Goal: Obtain resource: Download file/media

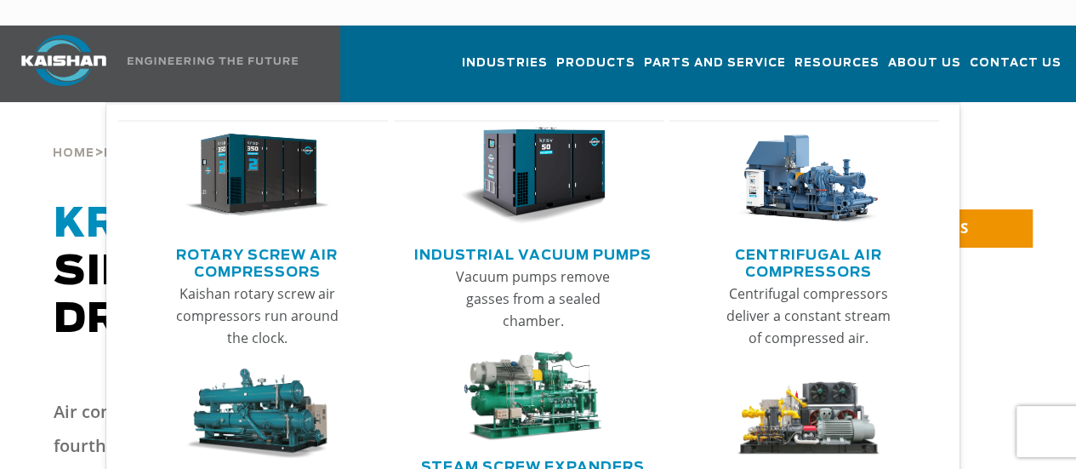
click at [242, 240] on link "Rotary Screw Air Compressors" at bounding box center [258, 261] width 262 height 43
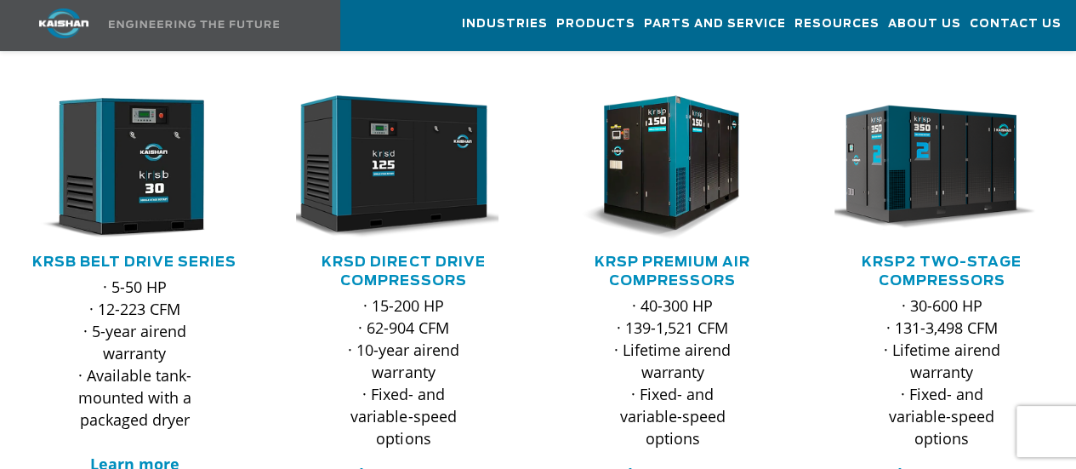
scroll to position [340, 0]
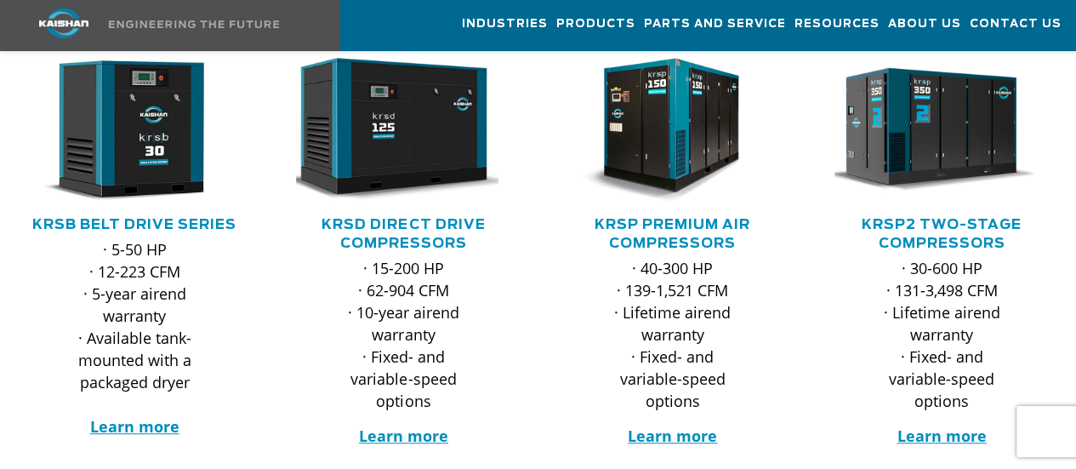
click at [383, 215] on h5 "KRSD Direct Drive Compressors" at bounding box center [403, 233] width 235 height 37
click at [391, 218] on link "KRSD Direct Drive Compressors" at bounding box center [403, 234] width 163 height 32
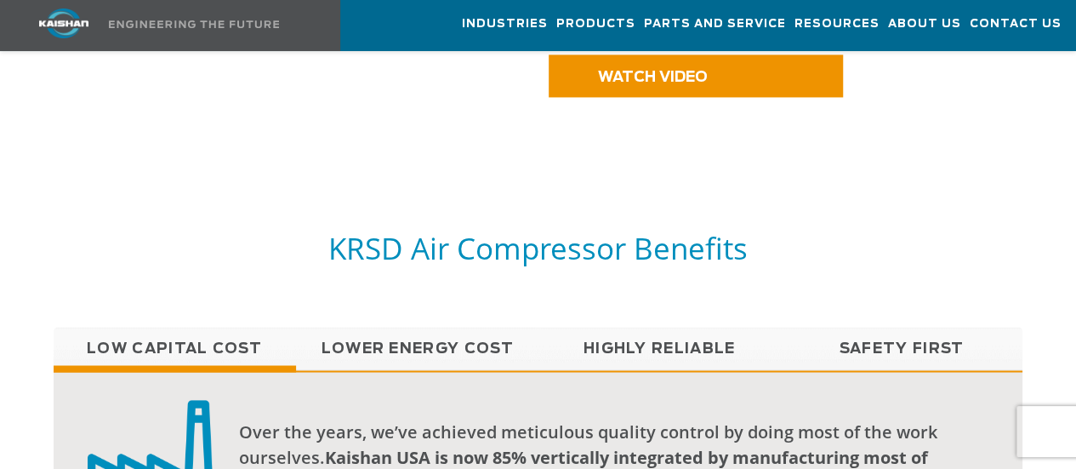
scroll to position [1361, 0]
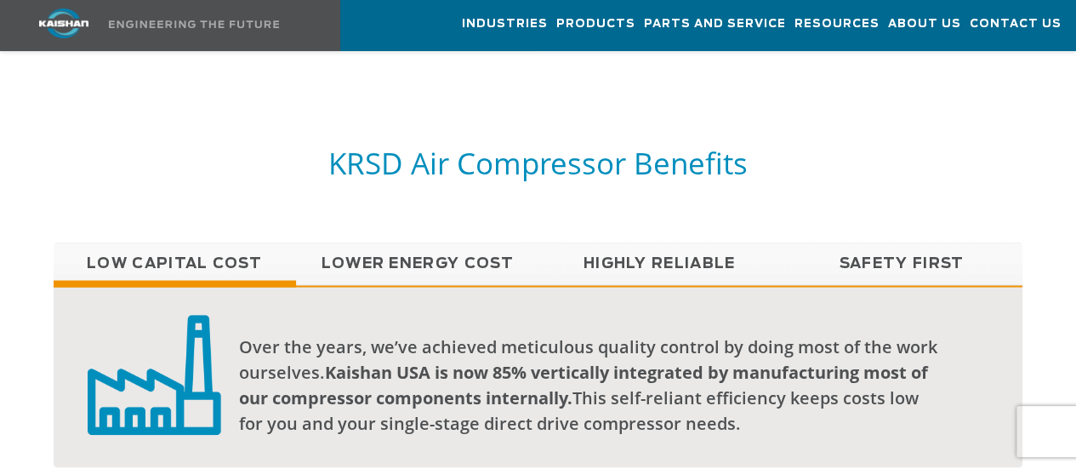
click at [451, 242] on link "Lower Energy Cost" at bounding box center [417, 263] width 242 height 43
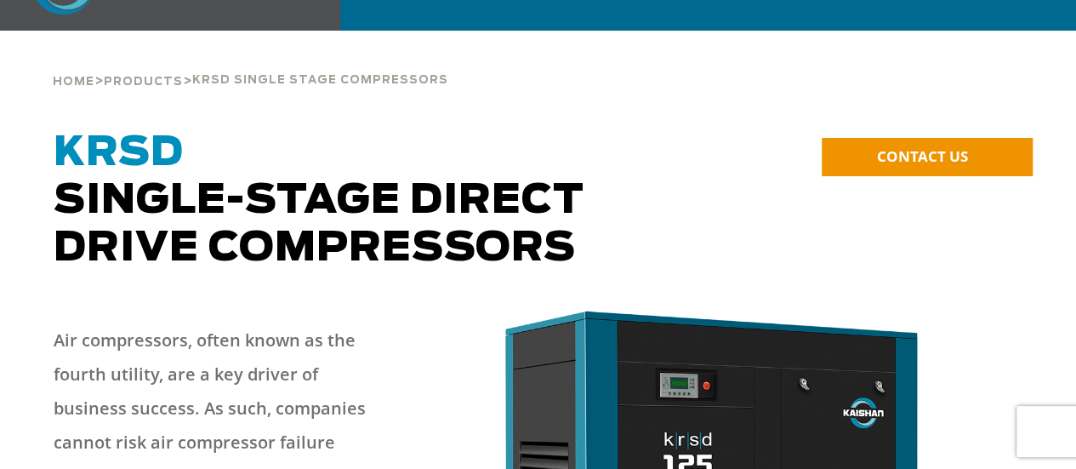
scroll to position [0, 0]
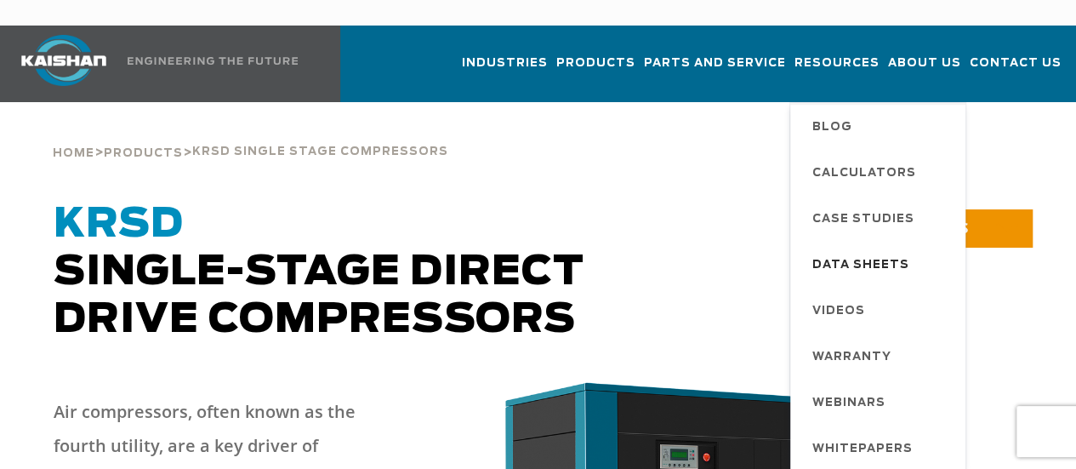
click at [832, 251] on span "Data Sheets" at bounding box center [861, 265] width 97 height 29
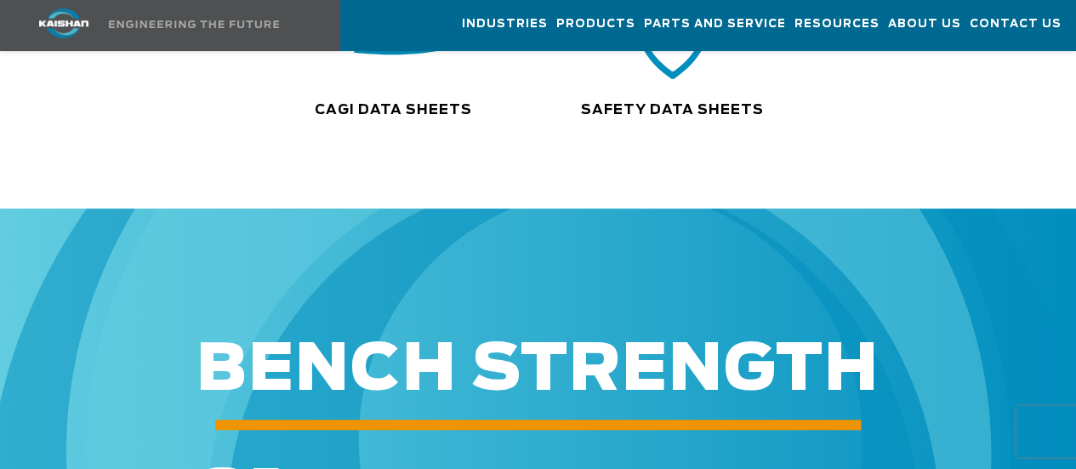
scroll to position [340, 0]
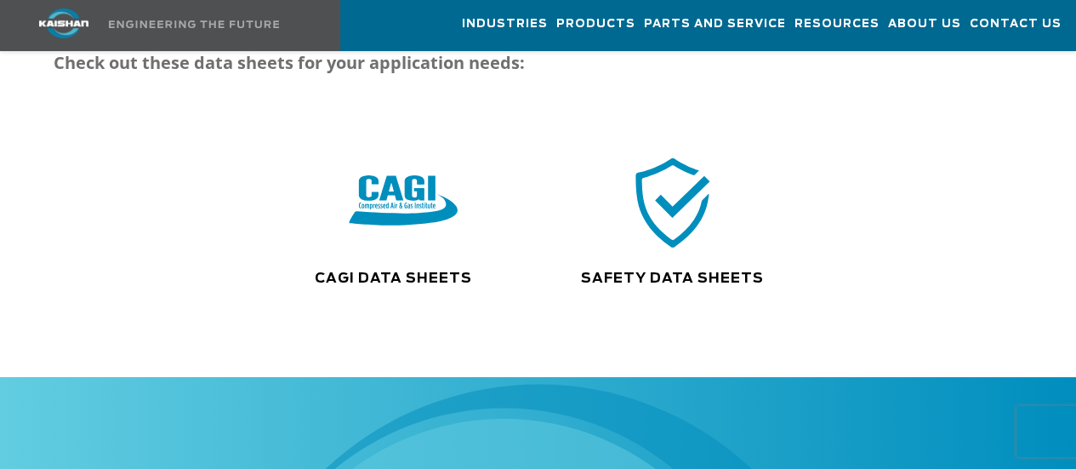
click at [396, 178] on img at bounding box center [404, 202] width 109 height 110
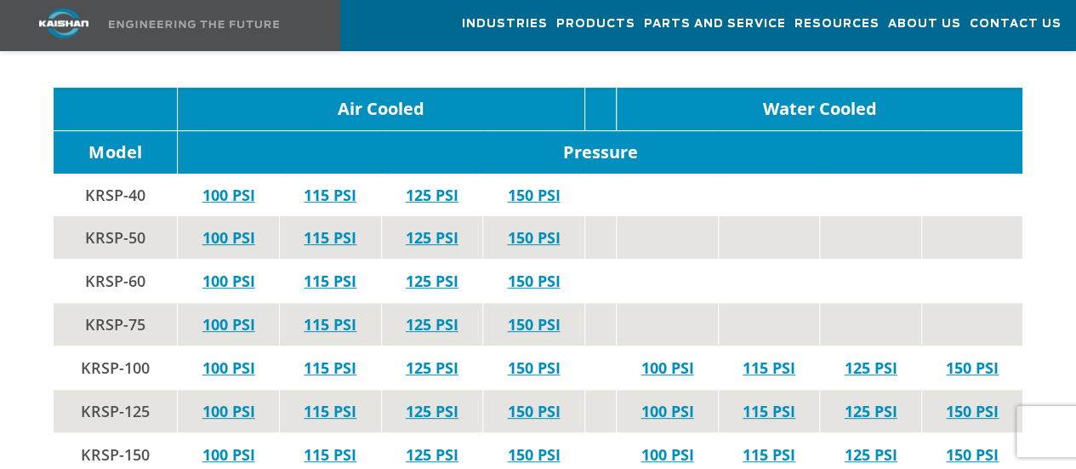
scroll to position [3488, 0]
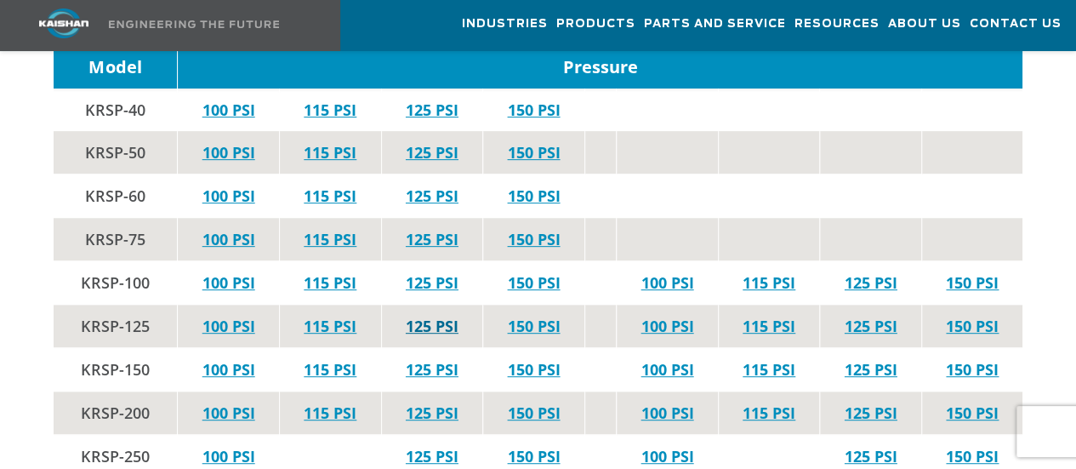
click at [427, 316] on link "125 PSI" at bounding box center [432, 326] width 53 height 20
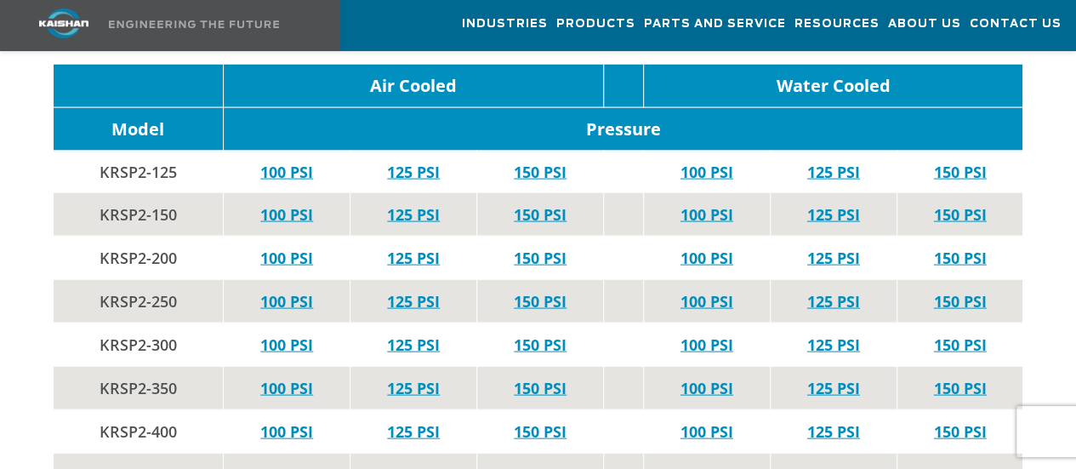
scroll to position [4254, 0]
